Goal: Navigation & Orientation: Go to known website

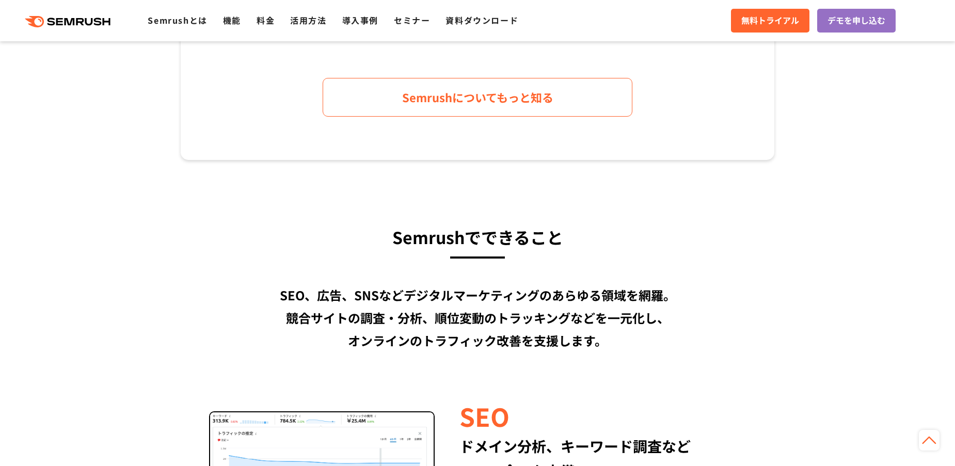
scroll to position [620, 0]
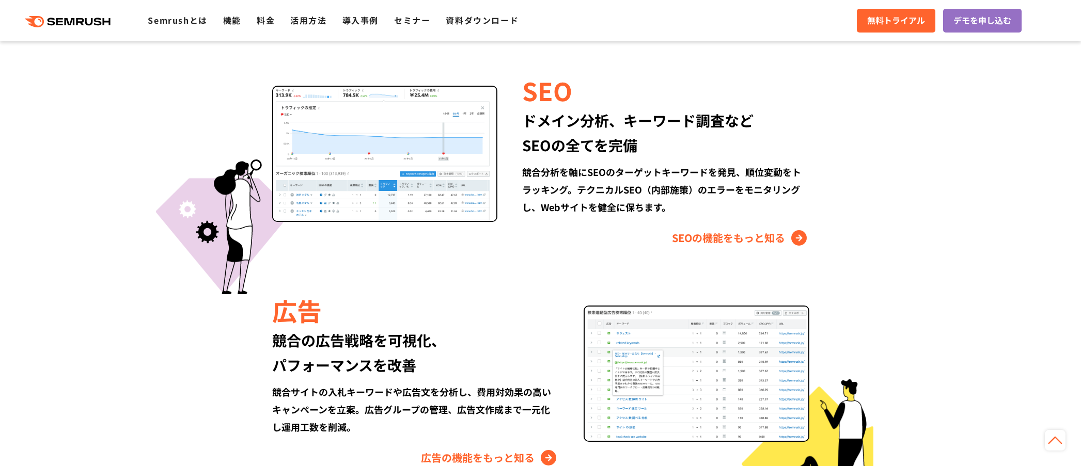
scroll to position [964, 0]
